Goal: Book appointment/travel/reservation

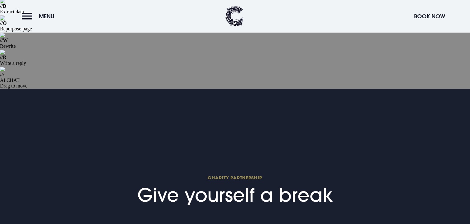
scroll to position [270, 0]
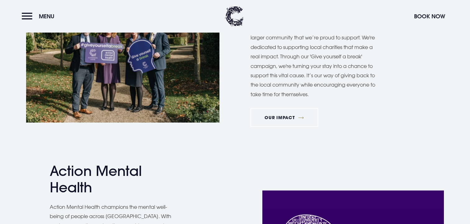
scroll to position [782, 0]
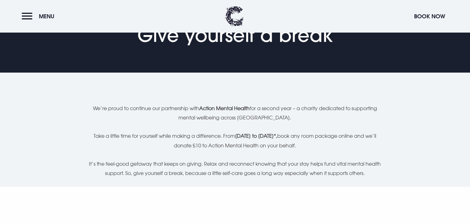
scroll to position [0, 0]
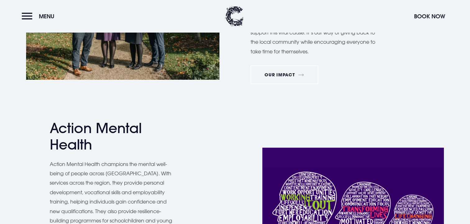
scroll to position [817, 0]
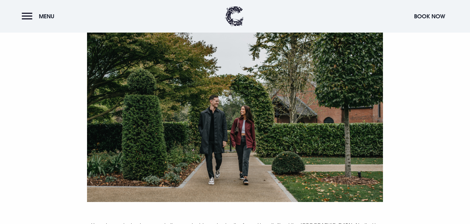
scroll to position [438, 0]
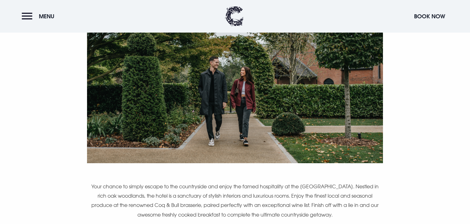
scroll to position [480, 0]
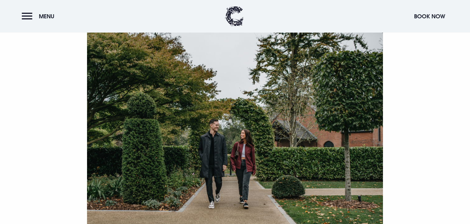
scroll to position [421, 0]
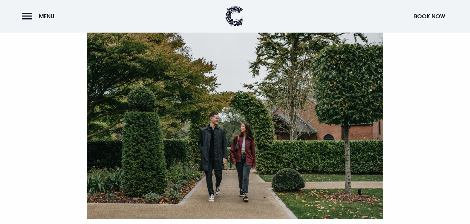
scroll to position [477, 0]
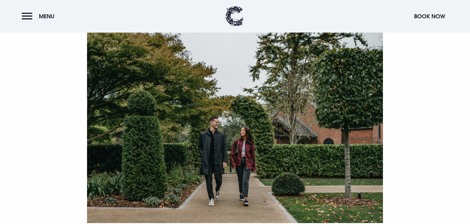
scroll to position [396, 0]
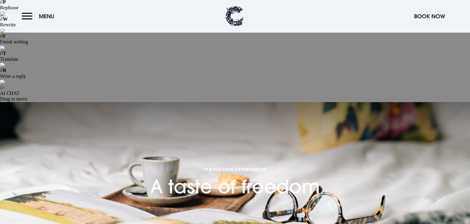
scroll to position [366, 0]
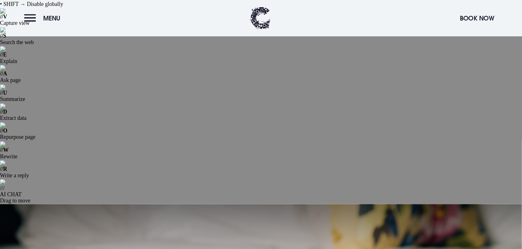
scroll to position [16, 0]
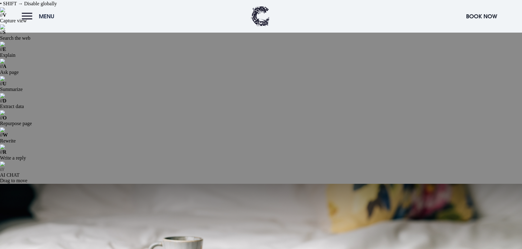
click at [32, 21] on button "Menu" at bounding box center [40, 16] width 36 height 13
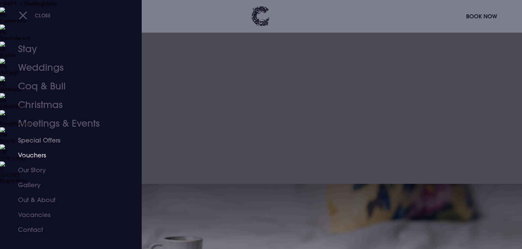
click at [38, 140] on link "Special Offers" at bounding box center [67, 140] width 98 height 15
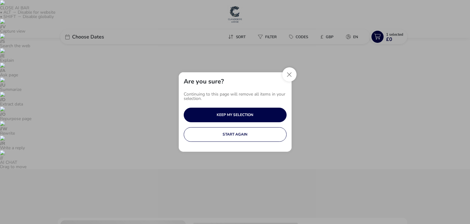
click at [298, 72] on div "Are you sure? Continuing to this page will remove all items in your selection. …" at bounding box center [235, 112] width 470 height 224
click at [295, 72] on button "Close" at bounding box center [289, 74] width 14 height 14
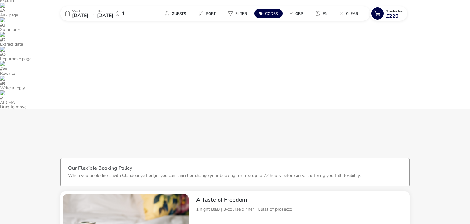
scroll to position [67, 0]
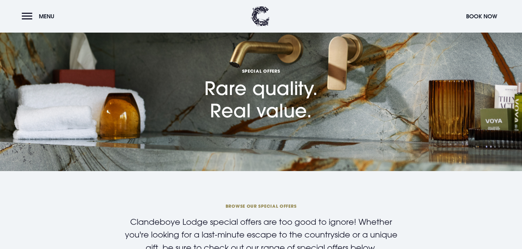
scroll to position [226, 0]
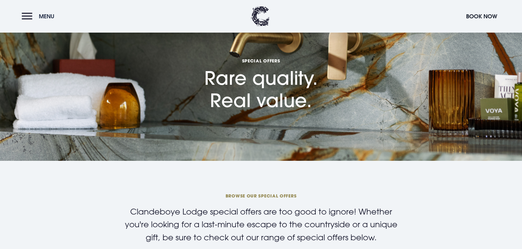
click at [48, 15] on span "Menu" at bounding box center [47, 16] width 16 height 7
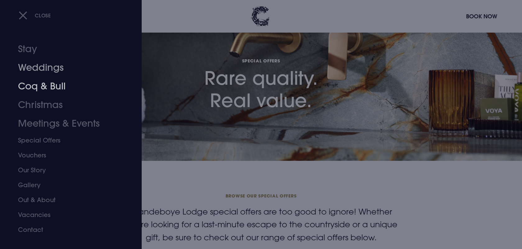
click at [47, 70] on link "Weddings" at bounding box center [67, 67] width 98 height 19
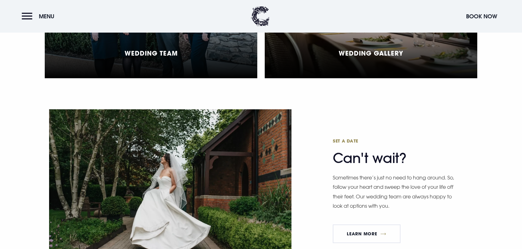
scroll to position [2123, 0]
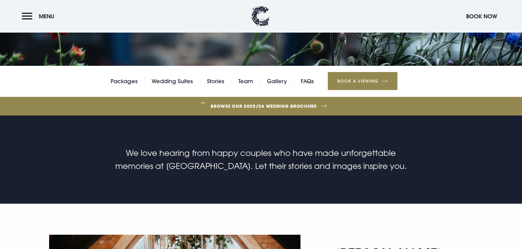
scroll to position [331, 0]
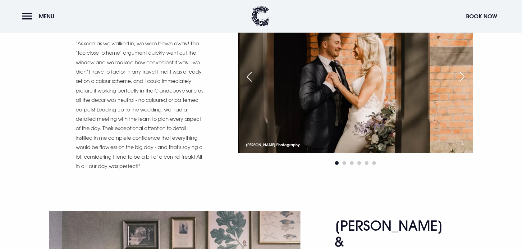
scroll to position [2906, 0]
